Goal: Task Accomplishment & Management: Use online tool/utility

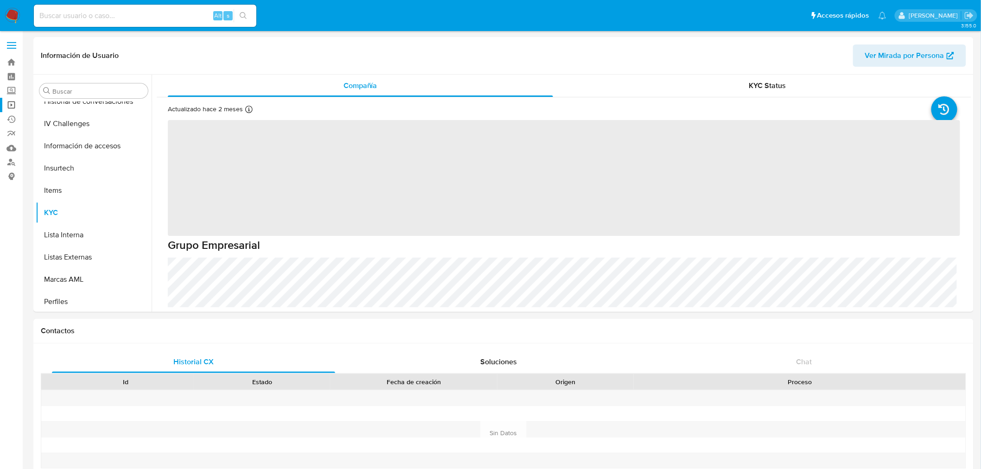
scroll to position [391, 0]
click at [16, 86] on label "Screening" at bounding box center [55, 91] width 110 height 14
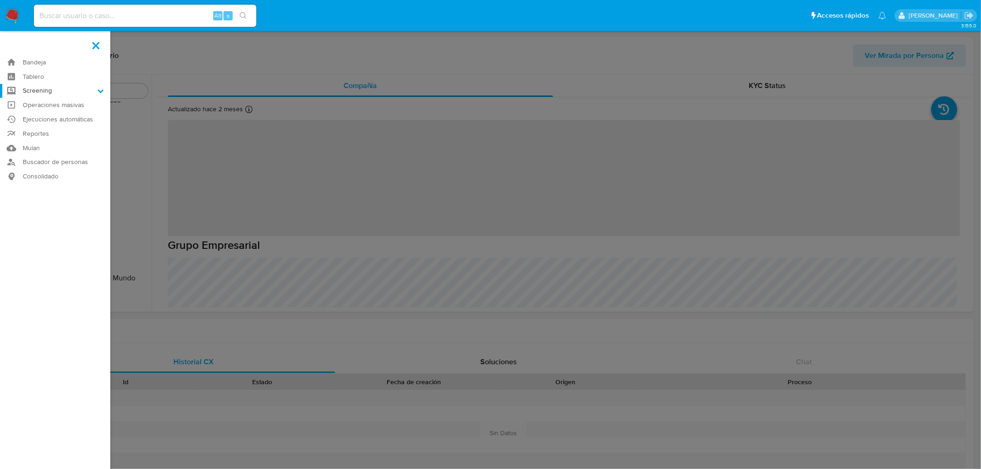
click at [0, 0] on input "Screening" at bounding box center [0, 0] width 0 height 0
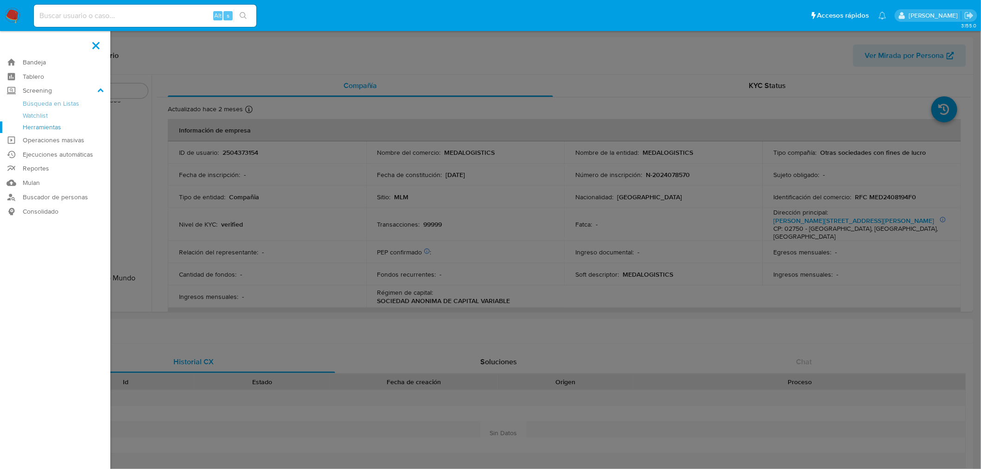
select select "10"
click at [49, 124] on link "Herramientas" at bounding box center [55, 127] width 110 height 12
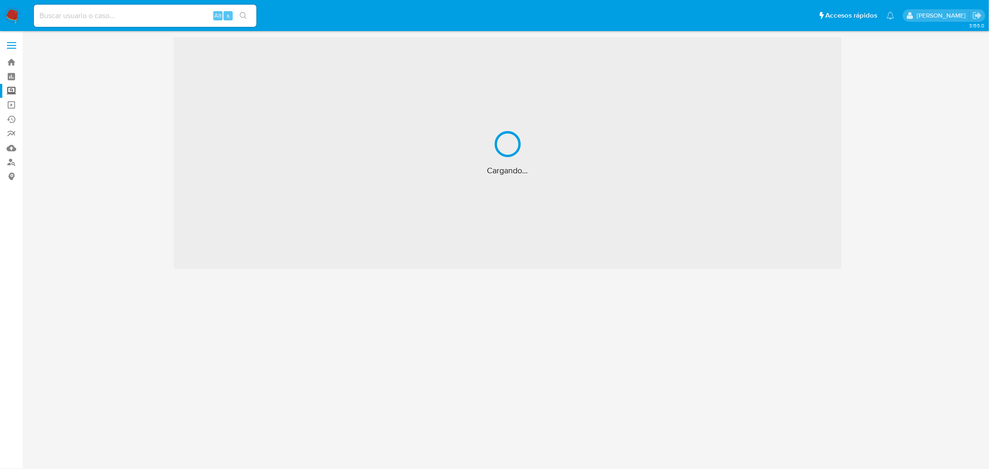
click at [128, 15] on input at bounding box center [145, 16] width 222 height 12
paste input "EDSON GREGORIO SANDOVAL TRIGUEROS"
type input "EDSON GREGORIO SANDOVAL TRIGUEROS"
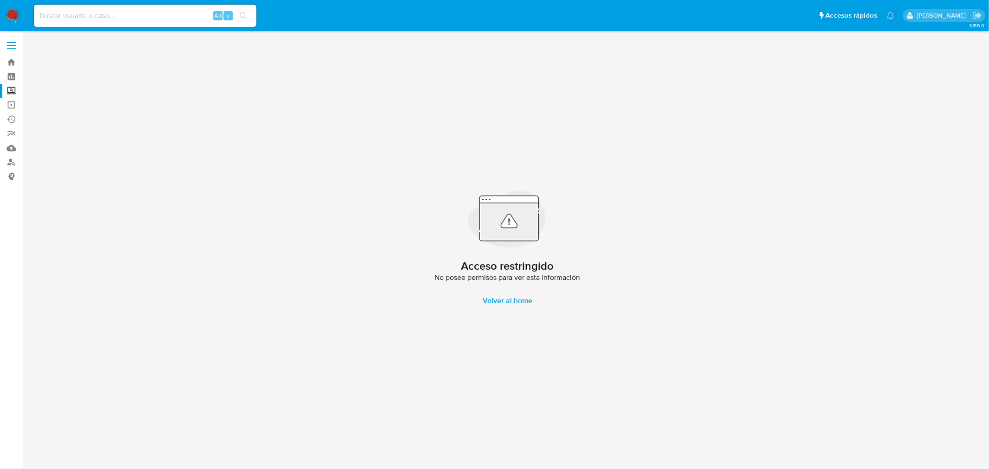
click at [108, 11] on input at bounding box center [145, 16] width 222 height 12
paste input "8T1GyvvuWMmIaUm7JCM2r4LK"
type input "8T1GyvvuWMmIaUm7JCM2r4LK"
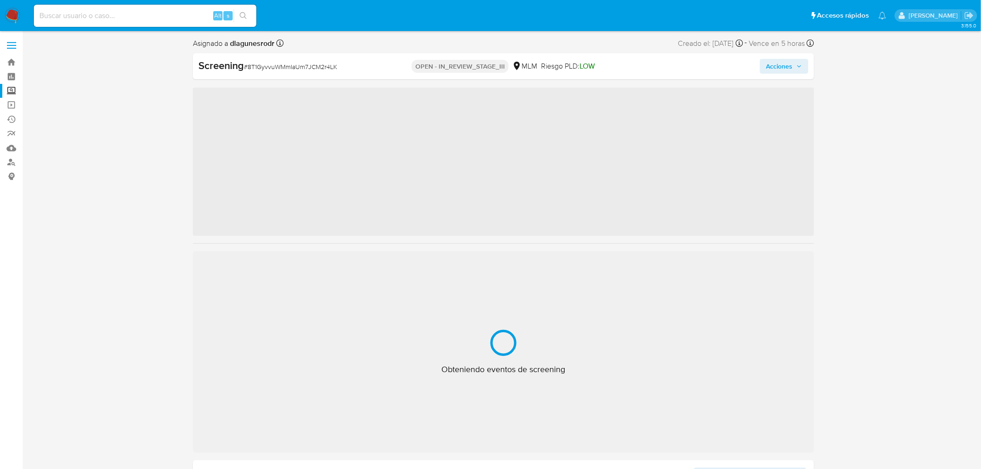
scroll to position [391, 0]
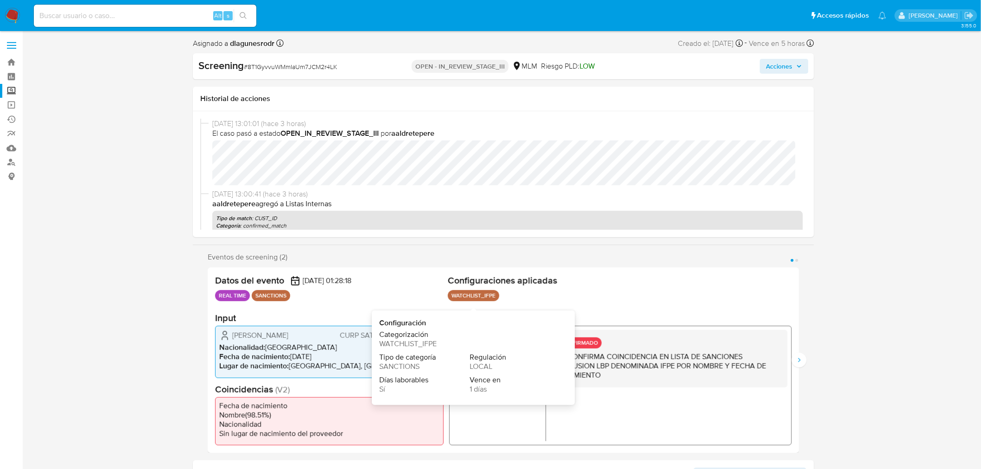
select select "10"
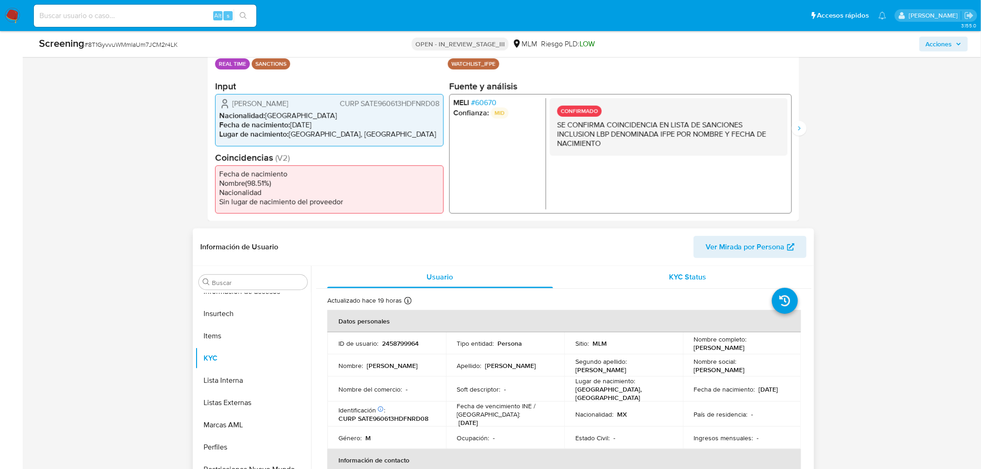
scroll to position [257, 0]
